Goal: Information Seeking & Learning: Learn about a topic

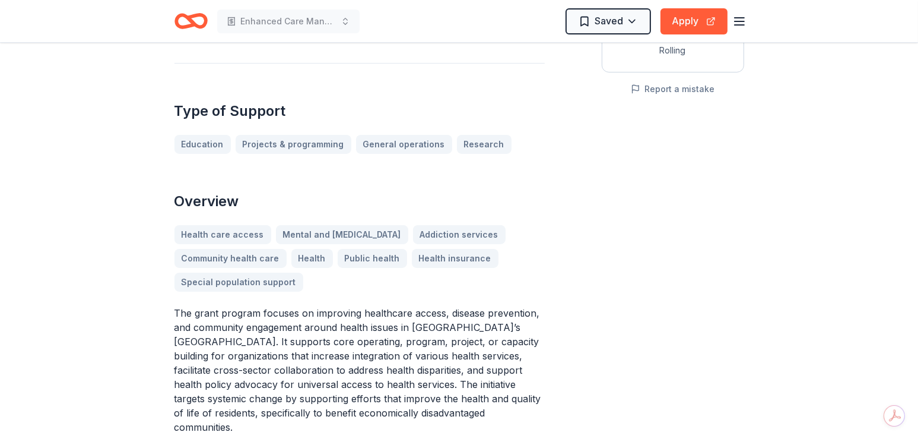
scroll to position [297, 0]
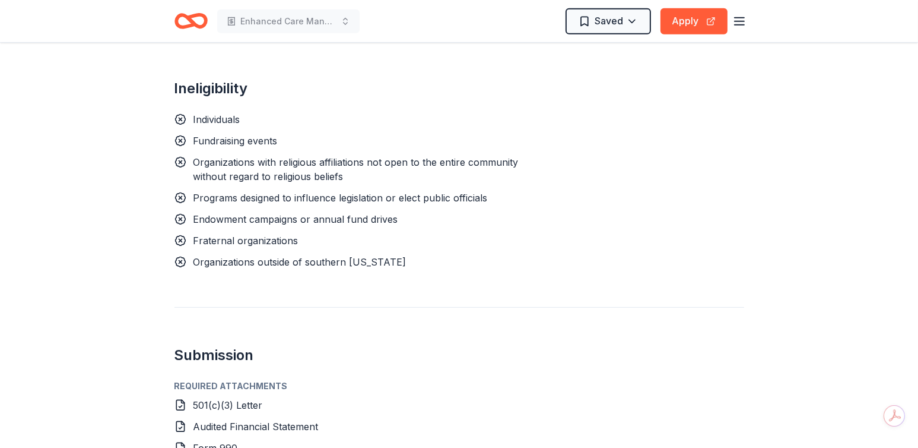
scroll to position [950, 0]
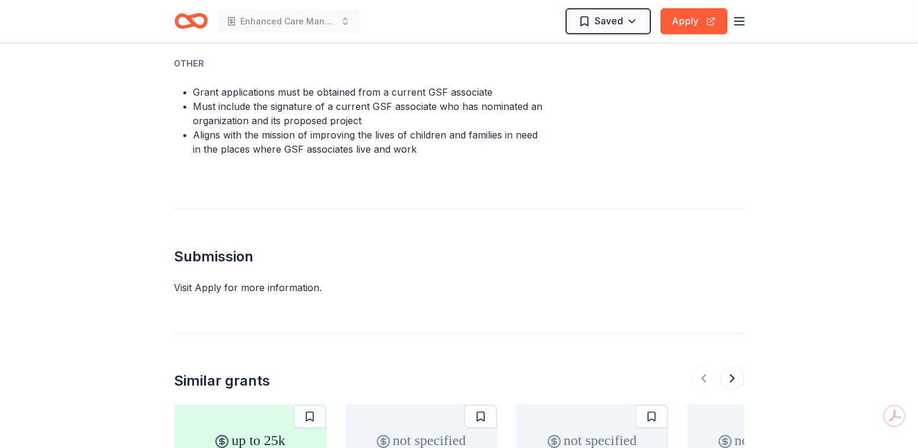
scroll to position [950, 0]
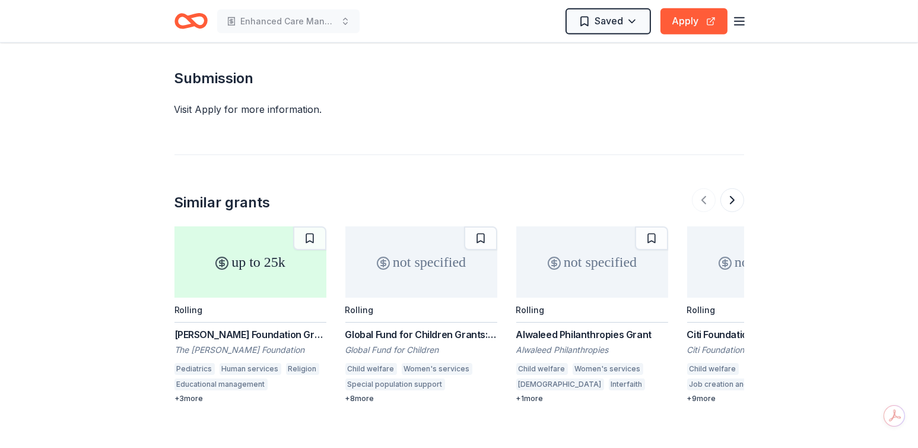
click at [730, 269] on div "not specified" at bounding box center [763, 261] width 152 height 71
